Goal: Transaction & Acquisition: Download file/media

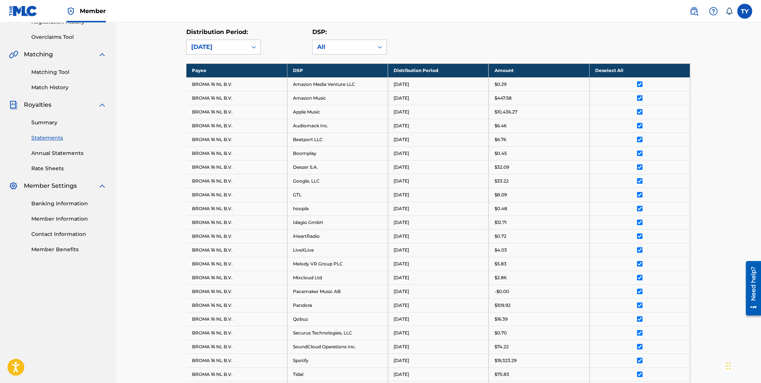
click at [57, 73] on link "Matching Tool" at bounding box center [68, 72] width 75 height 8
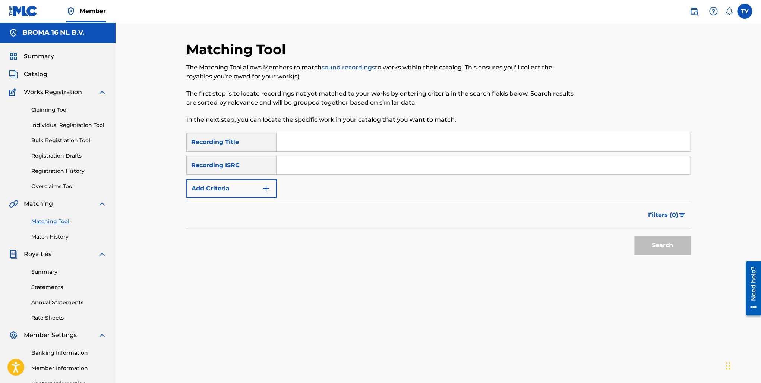
click at [53, 271] on link "Summary" at bounding box center [68, 272] width 75 height 8
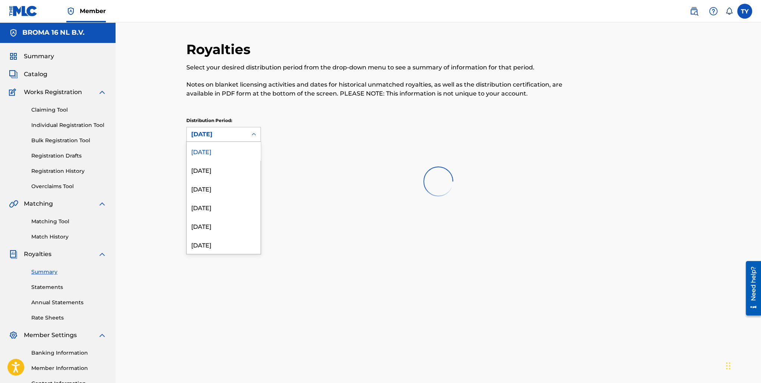
click at [215, 133] on div "[DATE]" at bounding box center [216, 134] width 51 height 9
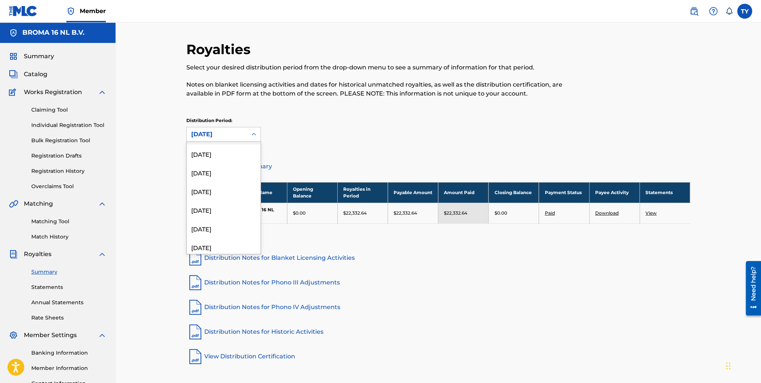
scroll to position [447, 0]
click at [223, 155] on div "[DATE]" at bounding box center [224, 151] width 74 height 19
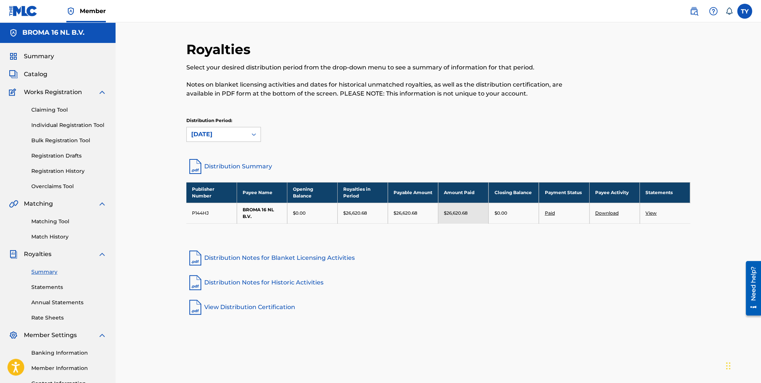
click at [655, 215] on td "View" at bounding box center [665, 212] width 50 height 21
click at [649, 210] on link "View" at bounding box center [651, 213] width 11 height 6
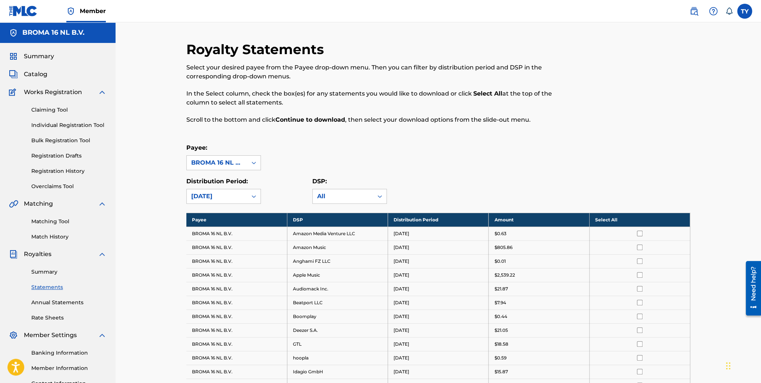
click at [614, 226] on td at bounding box center [639, 233] width 101 height 14
click at [606, 219] on th "Select All" at bounding box center [639, 220] width 101 height 14
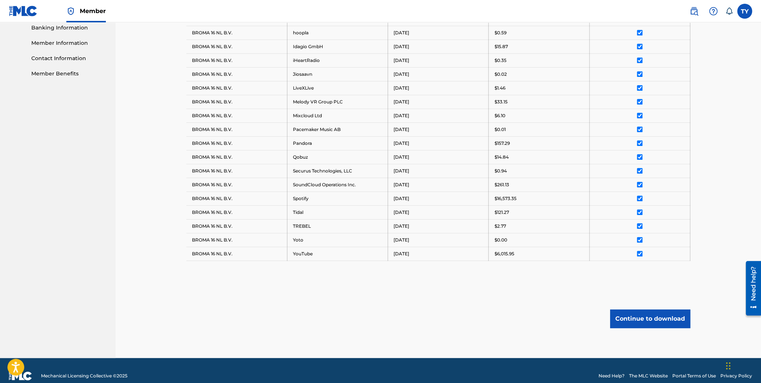
scroll to position [333, 0]
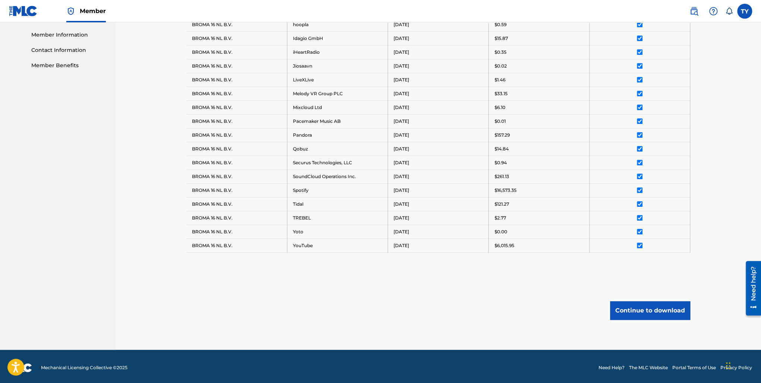
click at [629, 302] on button "Continue to download" at bounding box center [650, 310] width 80 height 19
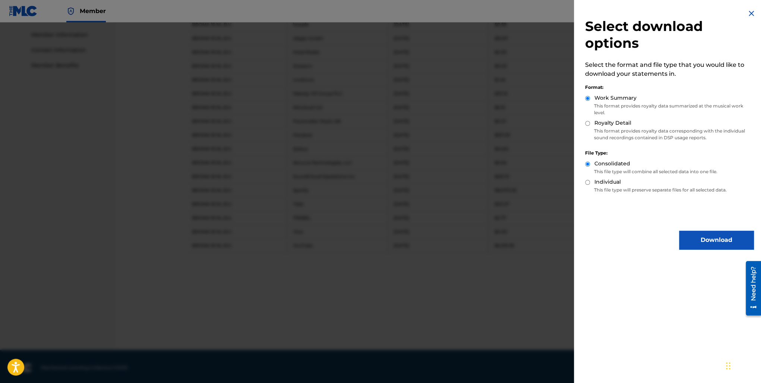
click at [705, 233] on button "Download" at bounding box center [716, 239] width 75 height 19
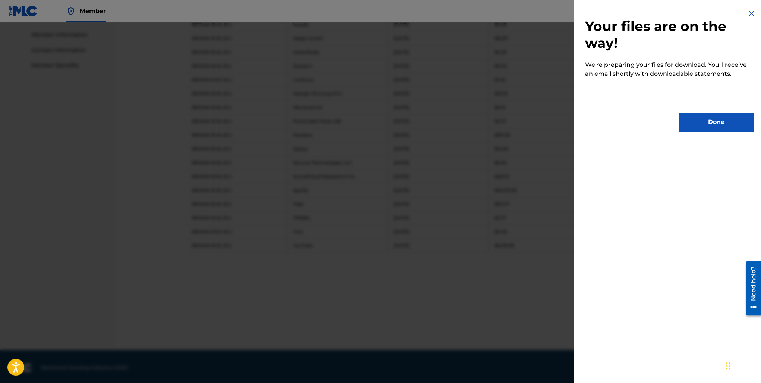
click at [710, 124] on button "Done" at bounding box center [716, 122] width 75 height 19
